Goal: Task Accomplishment & Management: Manage account settings

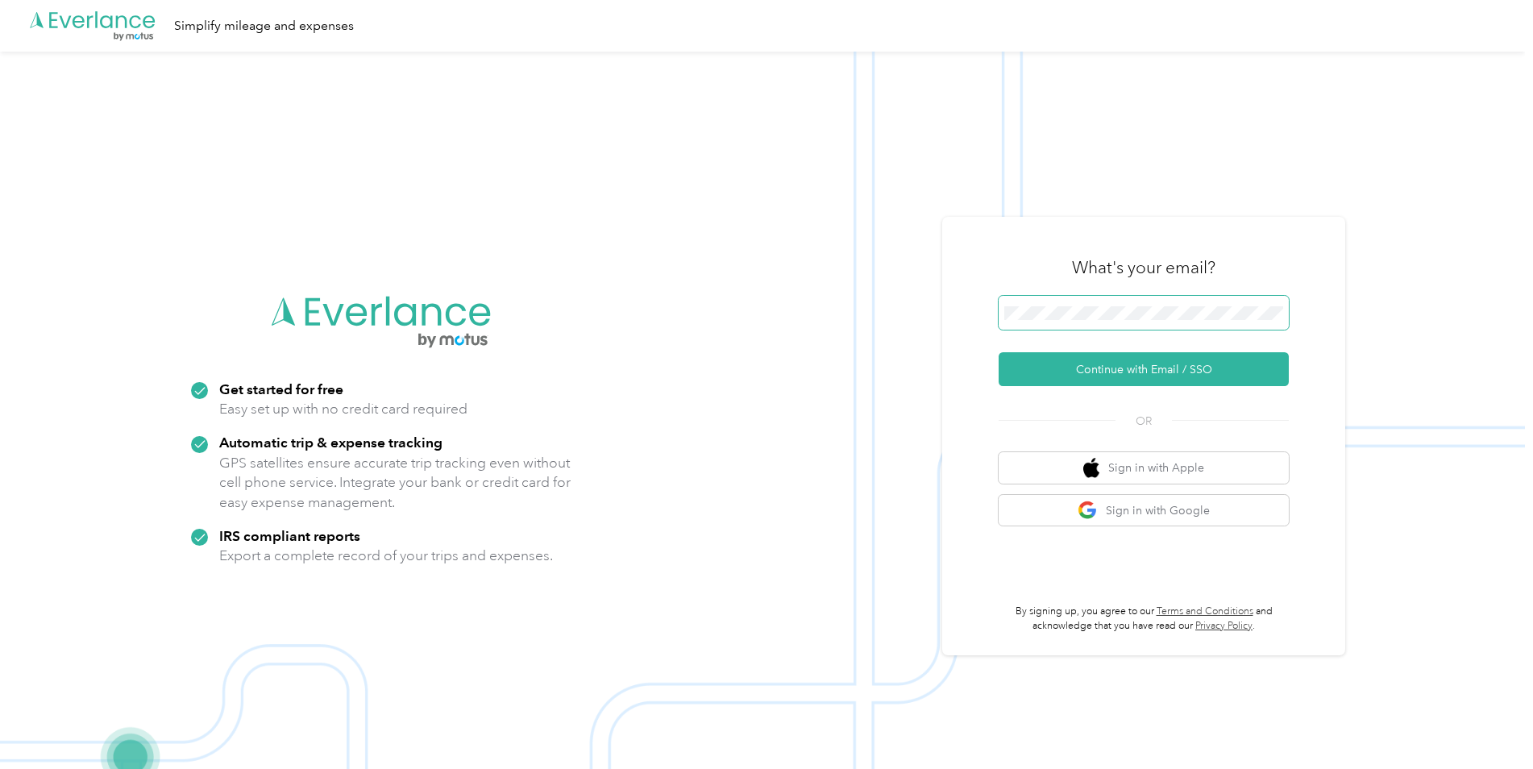
click at [1102, 329] on span at bounding box center [1143, 313] width 290 height 34
click at [1108, 366] on button "Continue with Email / SSO" at bounding box center [1143, 369] width 290 height 34
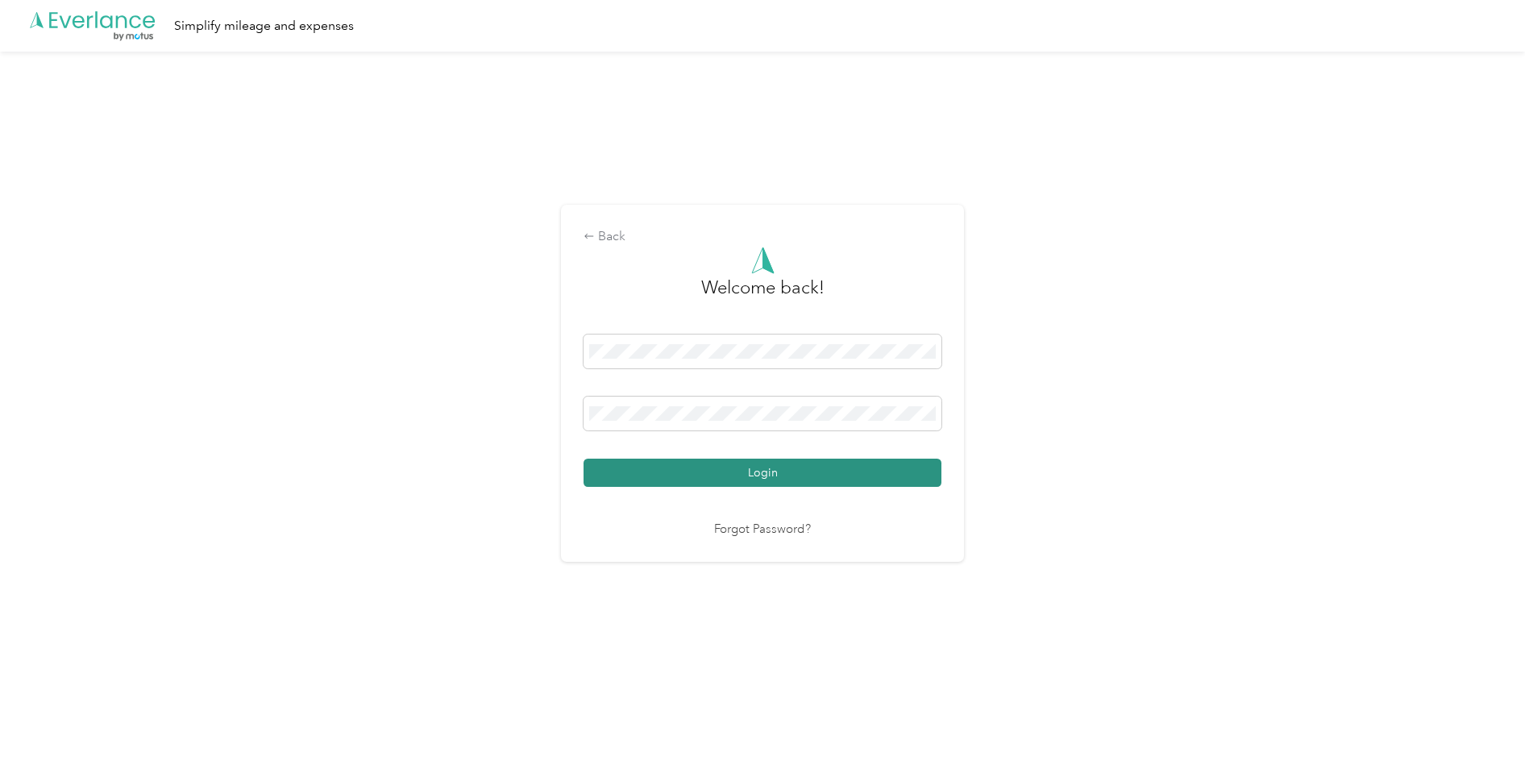
click at [856, 479] on button "Login" at bounding box center [762, 473] width 358 height 28
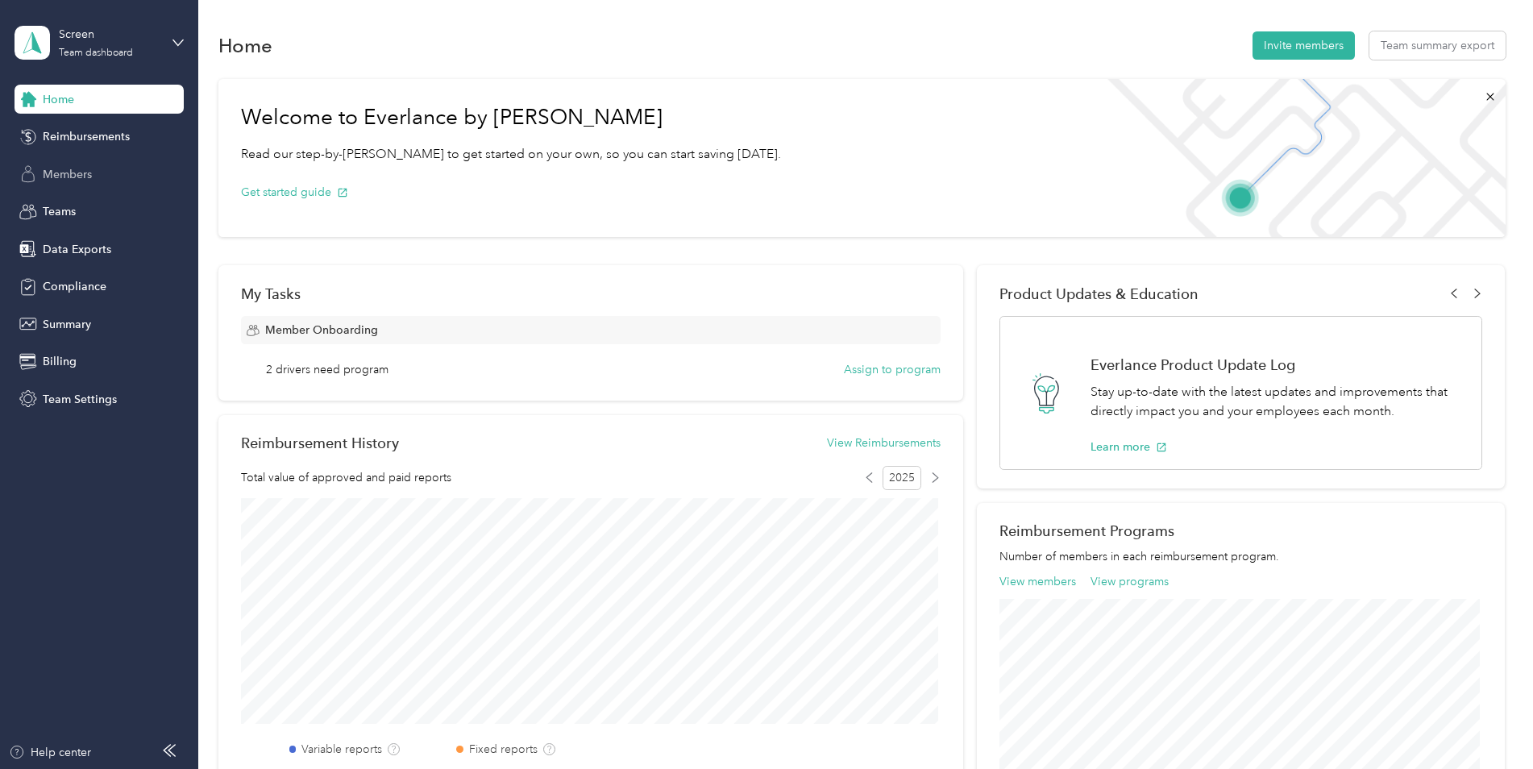
click at [90, 175] on span "Members" at bounding box center [67, 174] width 49 height 17
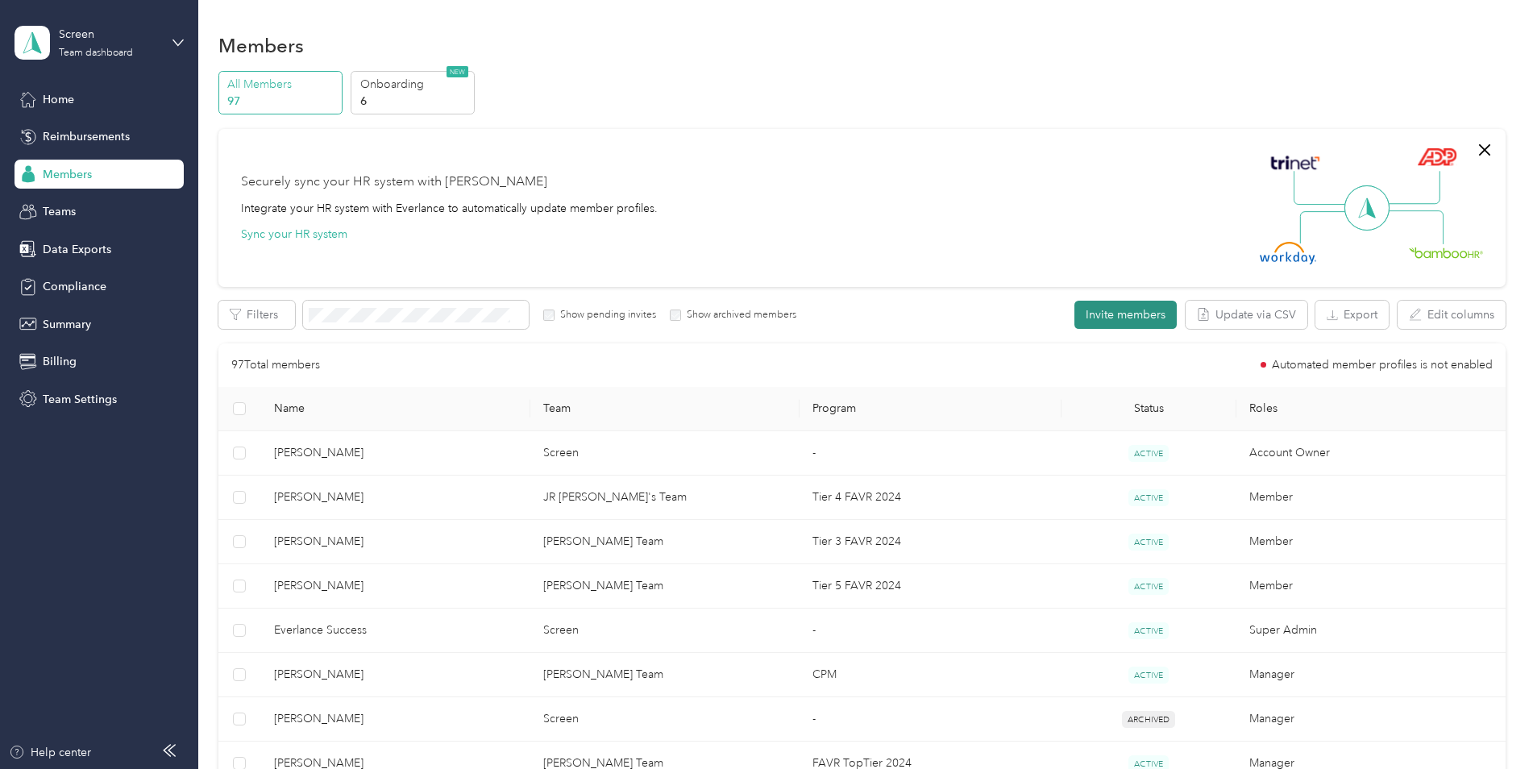
click at [1119, 315] on button "Invite members" at bounding box center [1125, 315] width 102 height 28
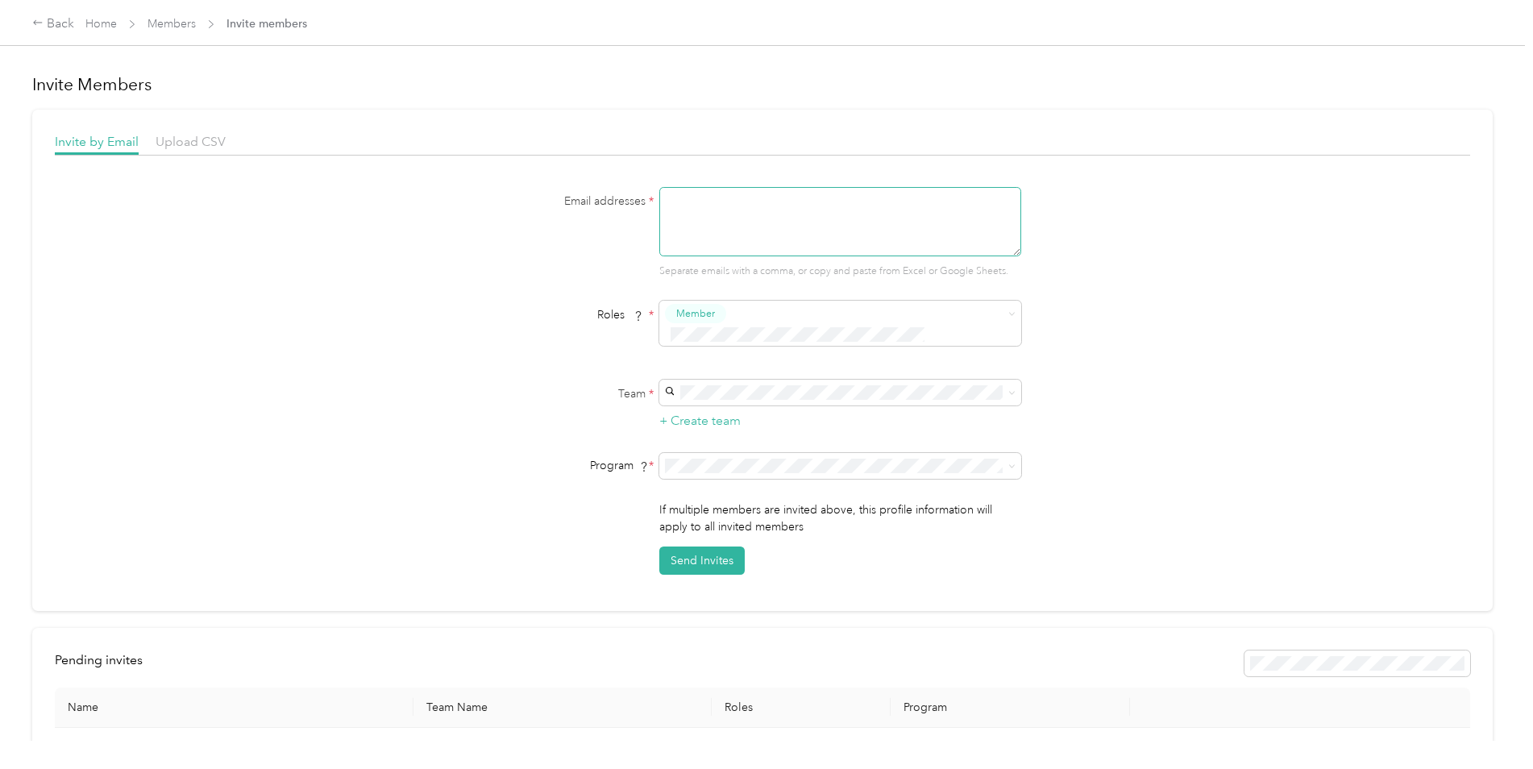
click at [745, 232] on textarea at bounding box center [840, 221] width 362 height 69
click at [865, 212] on textarea at bounding box center [840, 221] width 362 height 69
paste textarea "[PERSON_NAME][EMAIL_ADDRESS][PERSON_NAME][DOMAIN_NAME]"
type textarea "[PERSON_NAME][EMAIL_ADDRESS][PERSON_NAME][DOMAIN_NAME]"
click at [986, 380] on span at bounding box center [840, 393] width 362 height 26
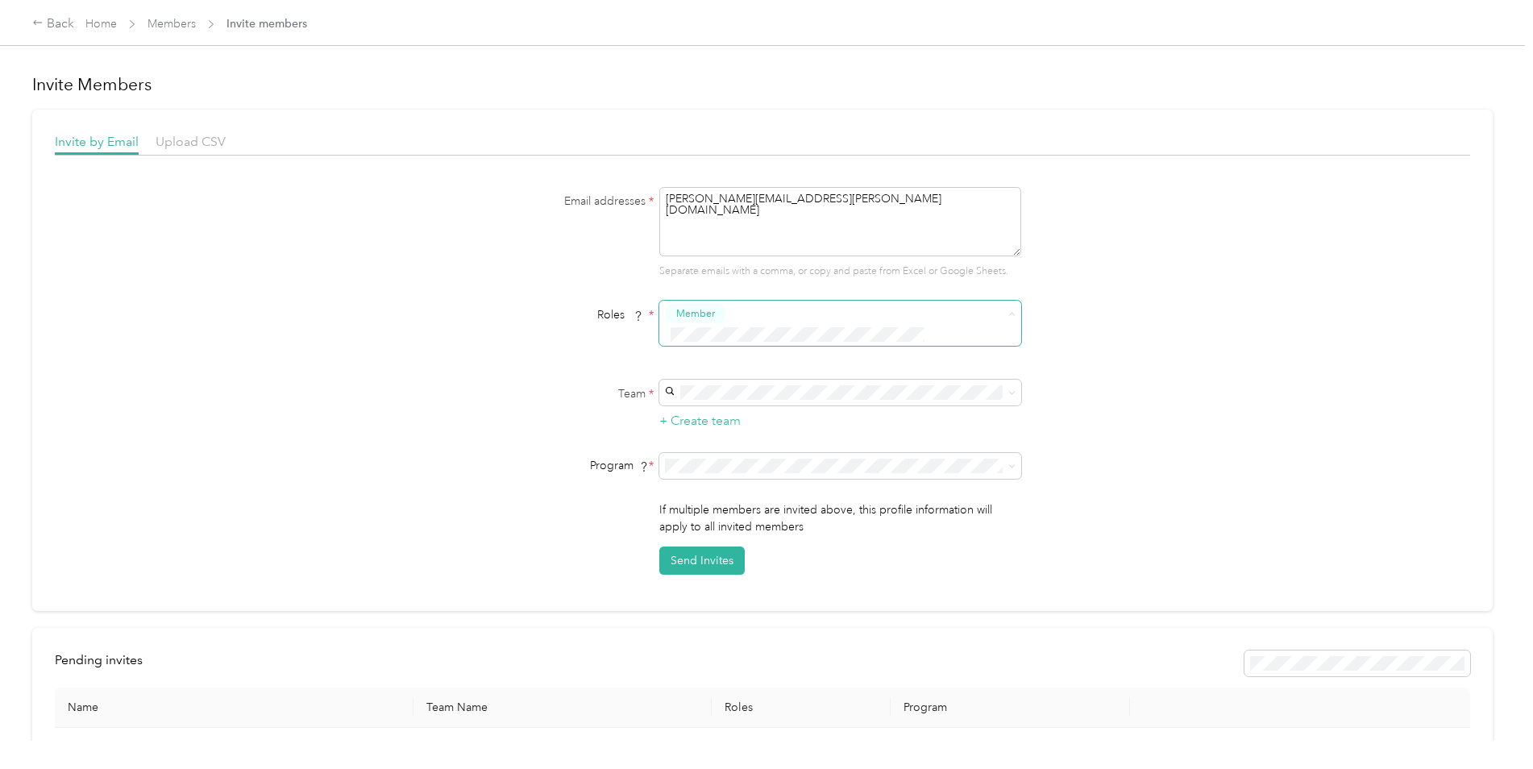
click at [767, 326] on span at bounding box center [830, 334] width 330 height 17
click at [1221, 313] on div "Email addresses * [PERSON_NAME][EMAIL_ADDRESS][PERSON_NAME][DOMAIN_NAME] Separa…" at bounding box center [762, 381] width 1415 height 388
click at [741, 396] on span "[PERSON_NAME] Team" at bounding box center [728, 401] width 120 height 14
click at [807, 507] on li "CPM (CPM)" at bounding box center [838, 500] width 362 height 28
click at [758, 326] on span at bounding box center [830, 334] width 330 height 17
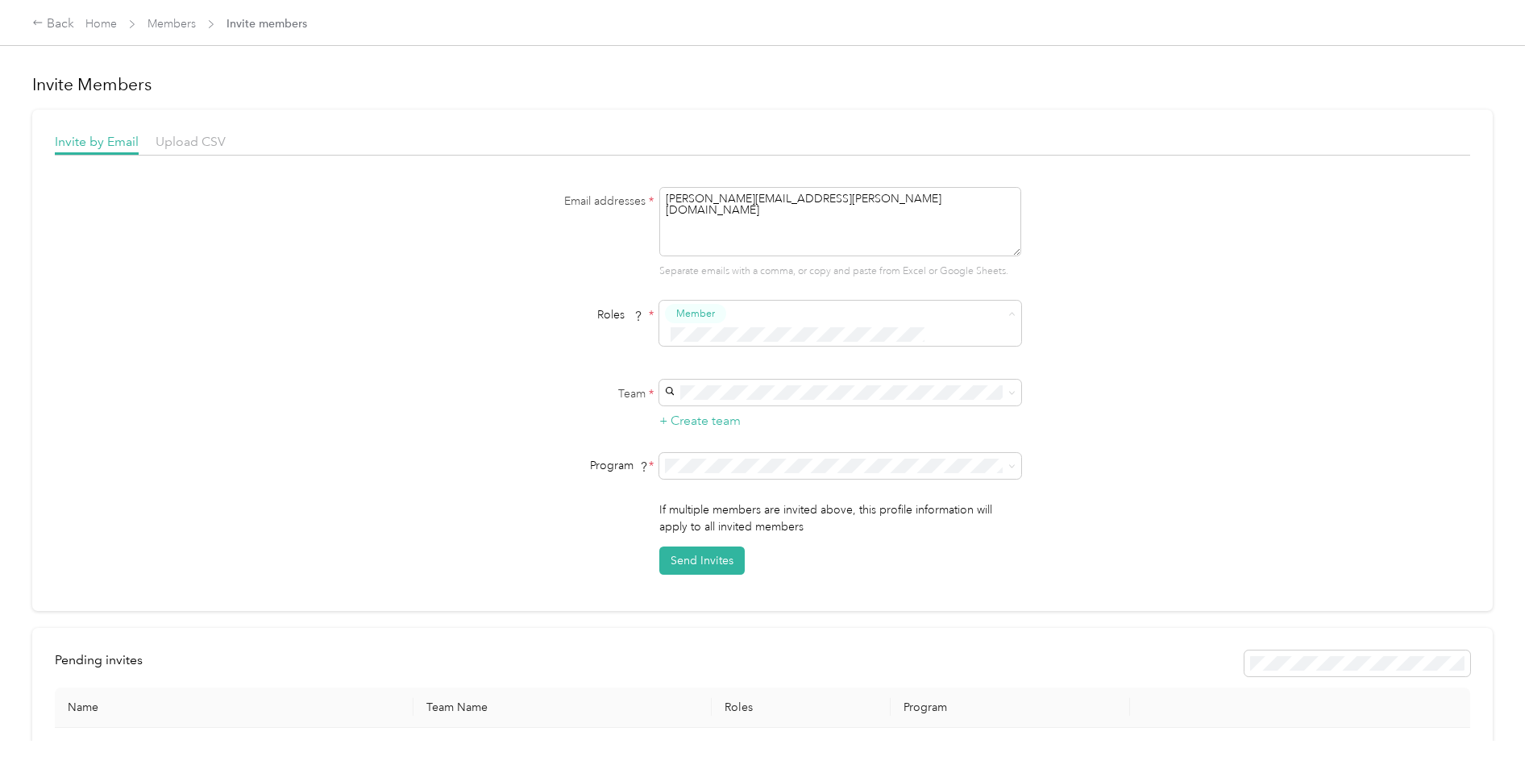
click at [443, 355] on div "Email addresses * [PERSON_NAME][EMAIL_ADDRESS][PERSON_NAME][DOMAIN_NAME] Separa…" at bounding box center [762, 381] width 1415 height 388
click at [726, 546] on button "Send Invites" at bounding box center [701, 560] width 85 height 28
click at [170, 19] on link "Members" at bounding box center [171, 24] width 48 height 14
